Goal: Information Seeking & Learning: Learn about a topic

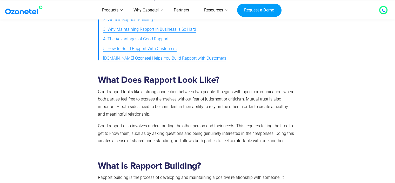
scroll to position [260, 0]
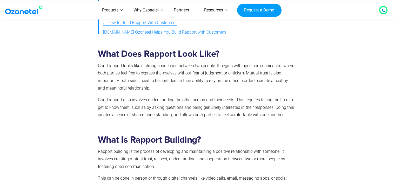
click at [179, 88] on p "Good rapport looks like a strong connection between two people. It begins with …" at bounding box center [196, 77] width 197 height 30
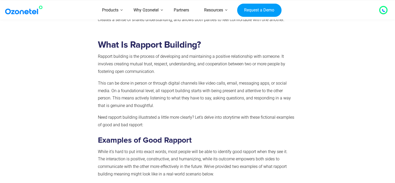
scroll to position [364, 0]
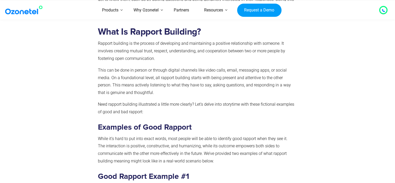
scroll to position [442, 0]
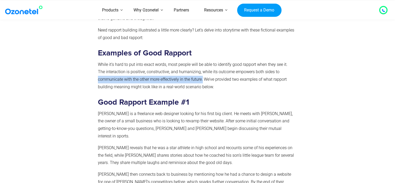
drag, startPoint x: 98, startPoint y: 80, endPoint x: 203, endPoint y: 80, distance: 104.7
click at [203, 80] on p "While it’s hard to put into exact words, most people will be able to identify g…" at bounding box center [196, 76] width 197 height 30
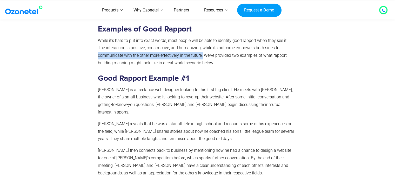
scroll to position [494, 0]
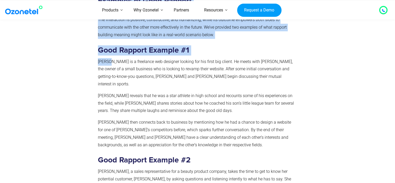
drag, startPoint x: 95, startPoint y: 60, endPoint x: 109, endPoint y: 63, distance: 14.8
click at [109, 63] on div "What Is Rapport Building? Rapport building is the process of developing and mai…" at bounding box center [198, 181] width 320 height 568
click at [109, 63] on p "[PERSON_NAME] is a freelance web designer looking for his first big client. He …" at bounding box center [196, 73] width 197 height 30
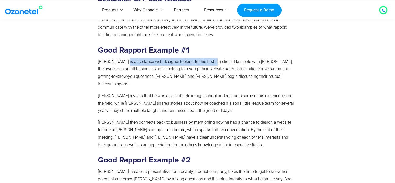
drag, startPoint x: 122, startPoint y: 63, endPoint x: 209, endPoint y: 62, distance: 87.0
click at [209, 62] on p "[PERSON_NAME] is a freelance web designer looking for his first big client. He …" at bounding box center [196, 73] width 197 height 30
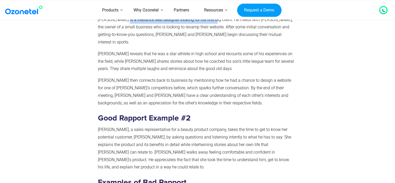
scroll to position [598, 0]
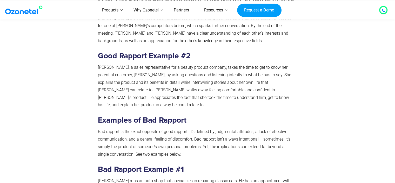
click at [186, 80] on p "[PERSON_NAME], a sales representative for a beauty product company, takes the t…" at bounding box center [196, 86] width 197 height 45
drag, startPoint x: 180, startPoint y: 45, endPoint x: 98, endPoint y: 42, distance: 81.7
click at [98, 42] on div "What Is Rapport Building? Rapport building is the process of developing and mai…" at bounding box center [196, 76] width 197 height 558
copy strong "Good Rapport Example"
